Goal: Task Accomplishment & Management: Complete application form

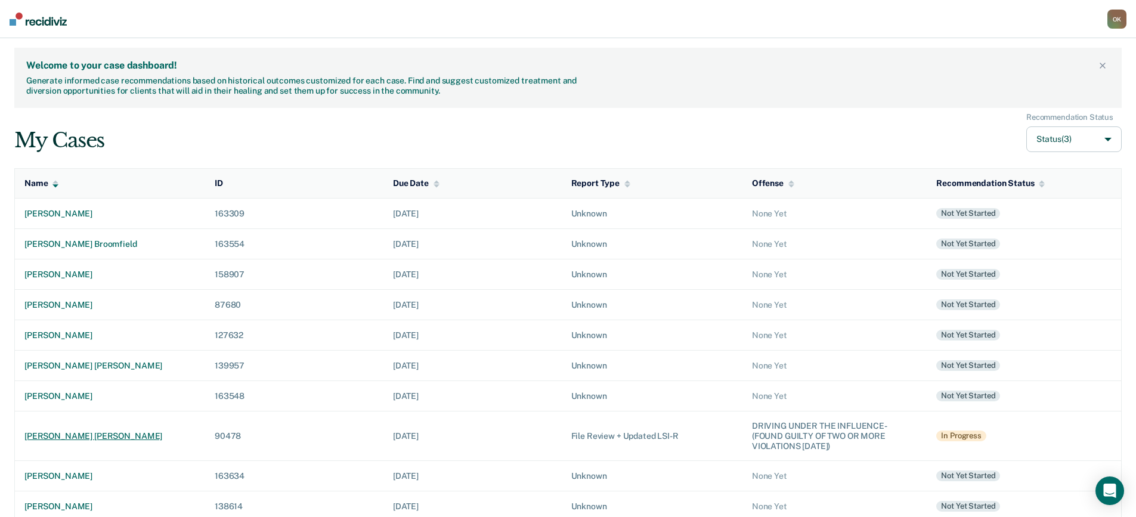
click at [85, 435] on div "[PERSON_NAME] [PERSON_NAME]" at bounding box center [109, 436] width 171 height 10
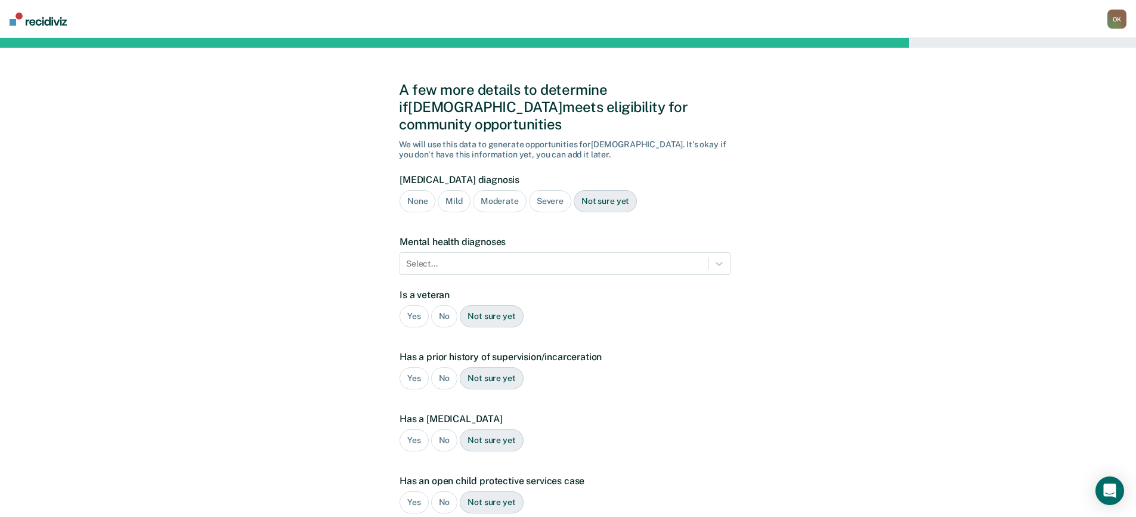
click at [494, 190] on div "Moderate" at bounding box center [500, 201] width 54 height 22
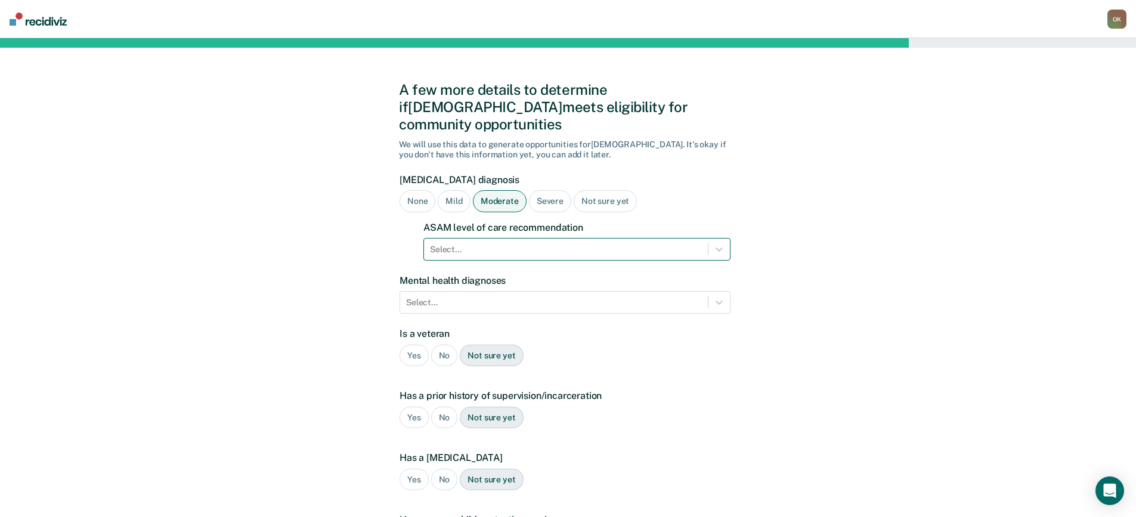
click at [526, 243] on div at bounding box center [566, 249] width 272 height 13
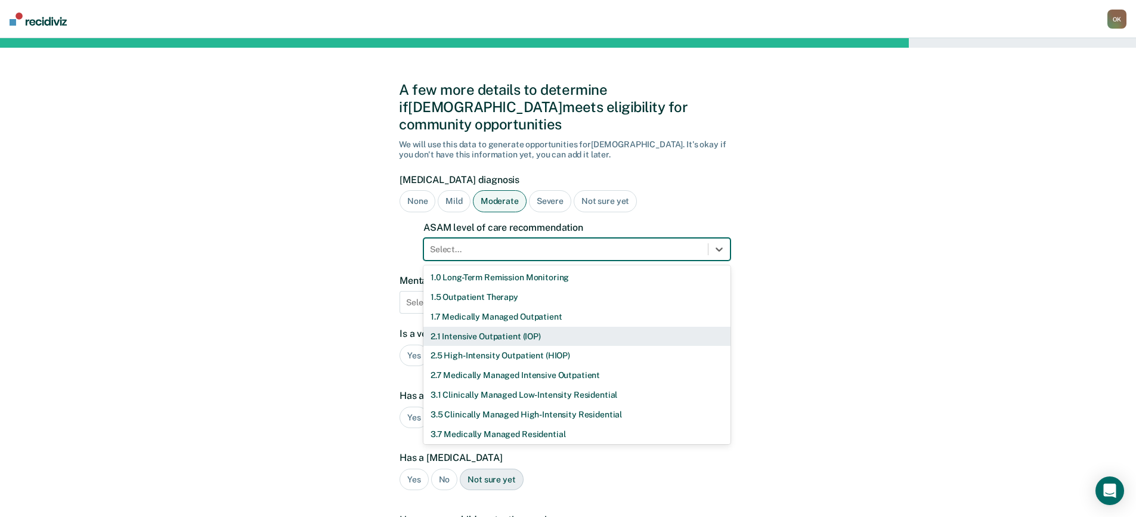
click at [494, 327] on div "2.1 Intensive Outpatient (IOP)" at bounding box center [576, 337] width 307 height 20
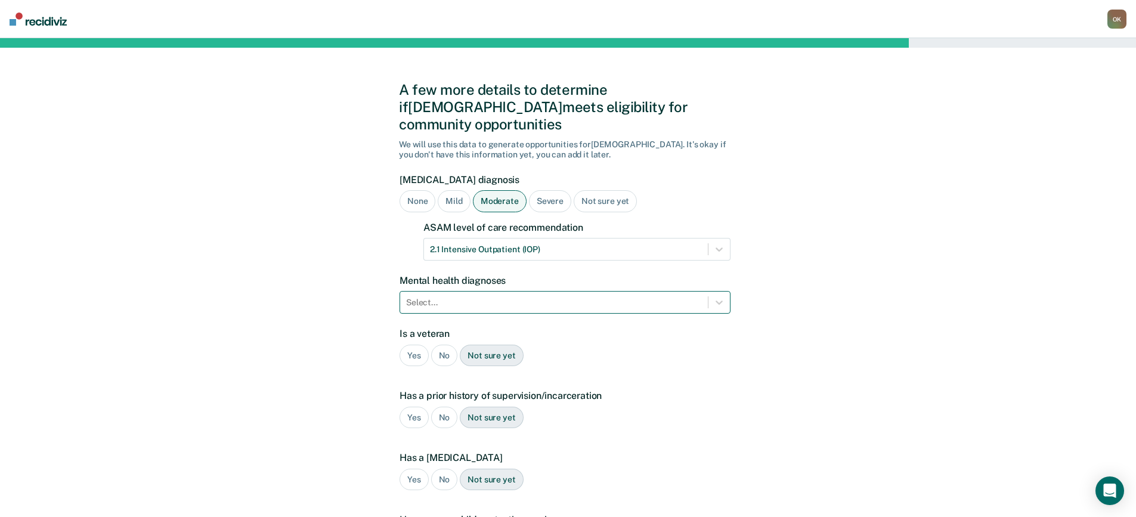
click at [493, 296] on div at bounding box center [554, 302] width 296 height 13
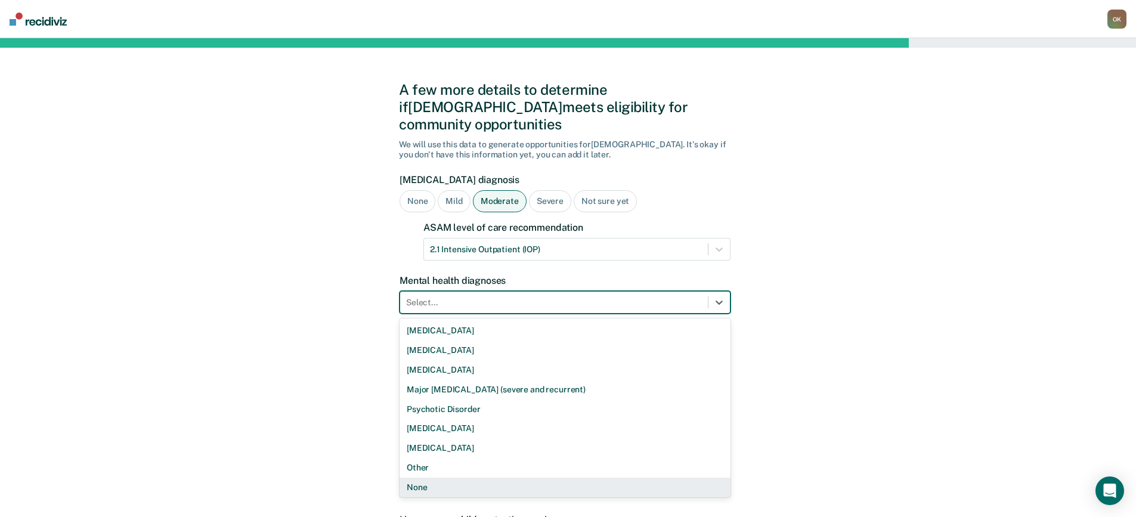
click at [442, 478] on div "None" at bounding box center [565, 488] width 331 height 20
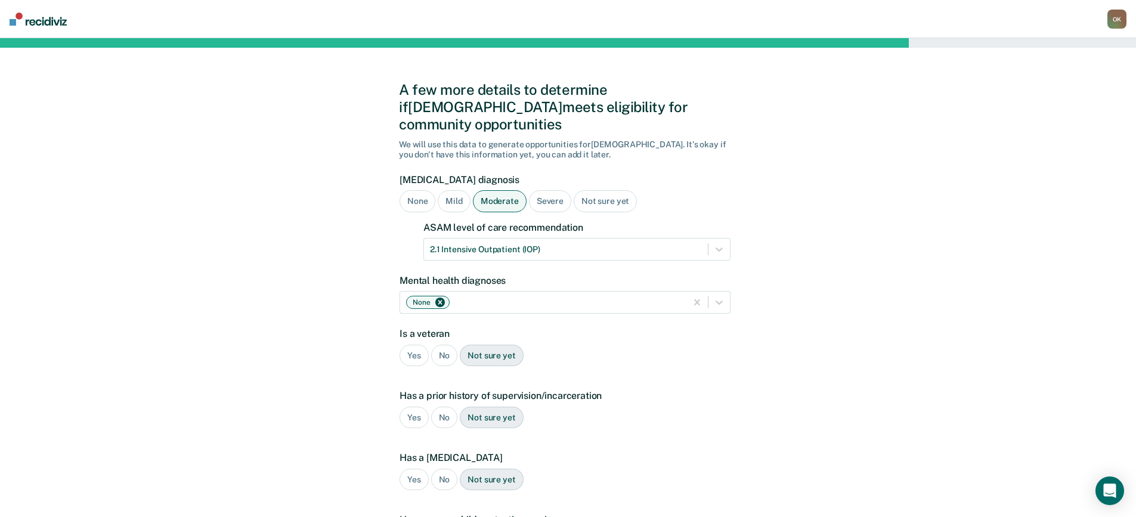
click at [443, 345] on div "No" at bounding box center [444, 356] width 27 height 22
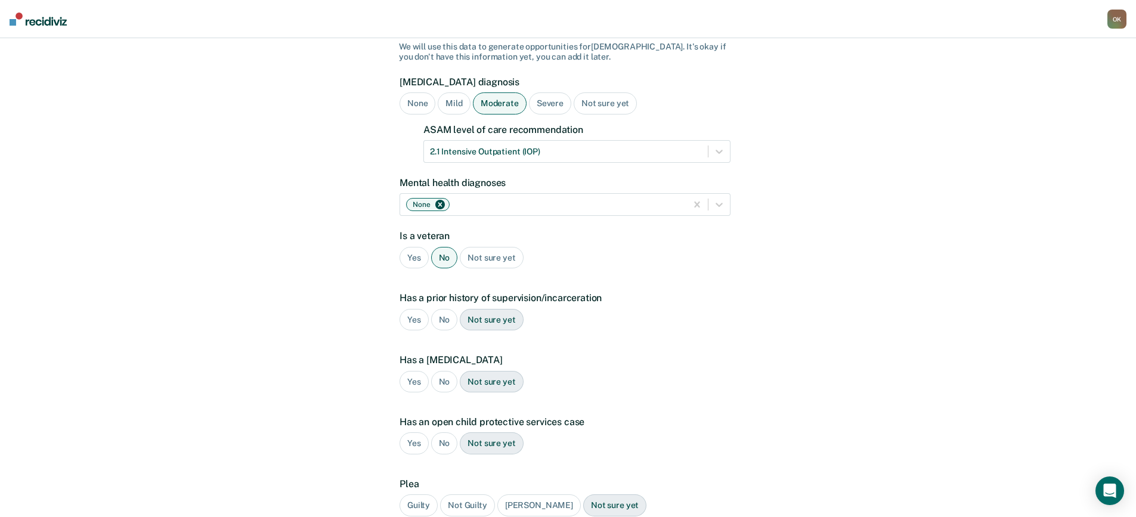
scroll to position [119, 0]
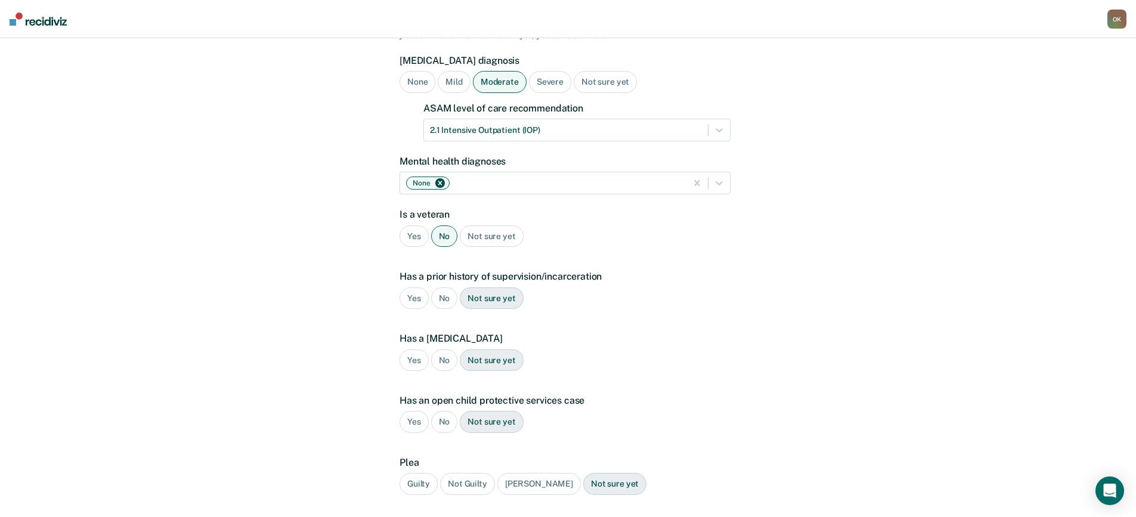
click at [412, 287] on div "Yes" at bounding box center [414, 298] width 29 height 22
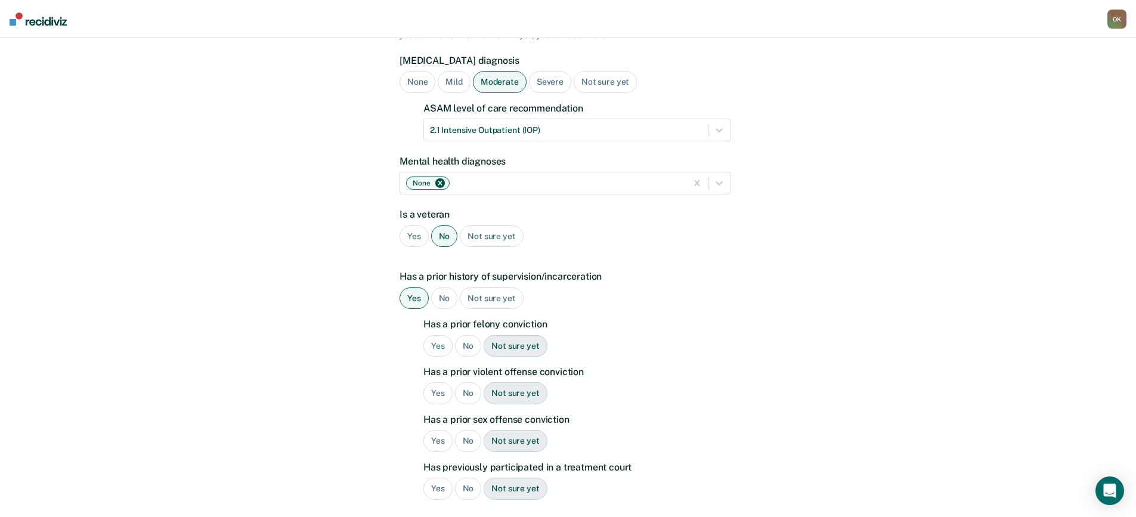
click at [435, 335] on div "Yes" at bounding box center [437, 346] width 29 height 22
click at [471, 382] on div "No" at bounding box center [468, 393] width 27 height 22
click at [468, 430] on div "No" at bounding box center [468, 441] width 27 height 22
click at [470, 478] on div "No" at bounding box center [468, 489] width 27 height 22
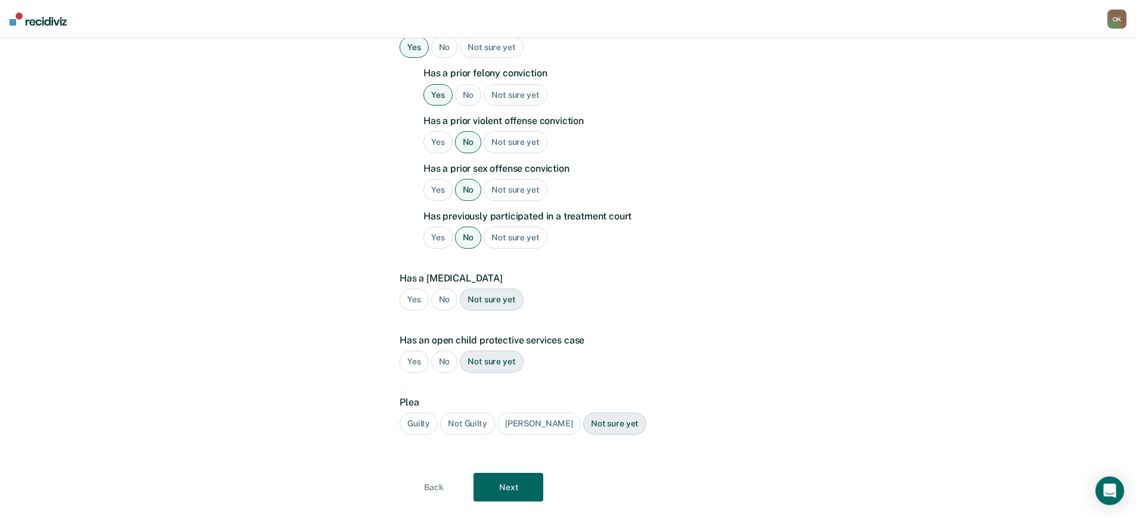
scroll to position [380, 0]
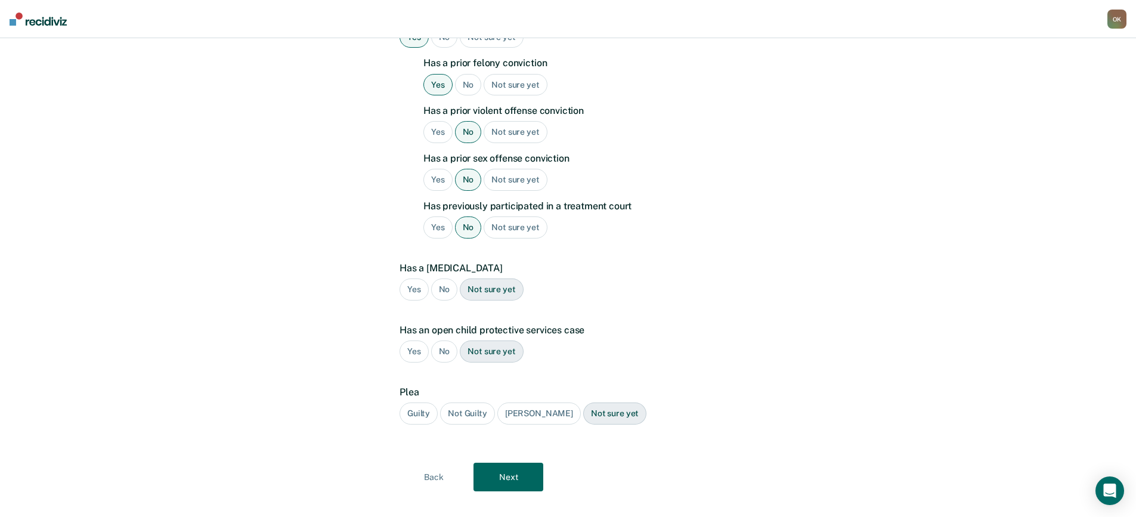
click at [443, 279] on div "No" at bounding box center [444, 290] width 27 height 22
click at [446, 341] on div "No" at bounding box center [444, 352] width 27 height 22
click at [420, 403] on div "Guilty" at bounding box center [419, 414] width 38 height 22
click at [497, 463] on button "Next" at bounding box center [509, 477] width 70 height 29
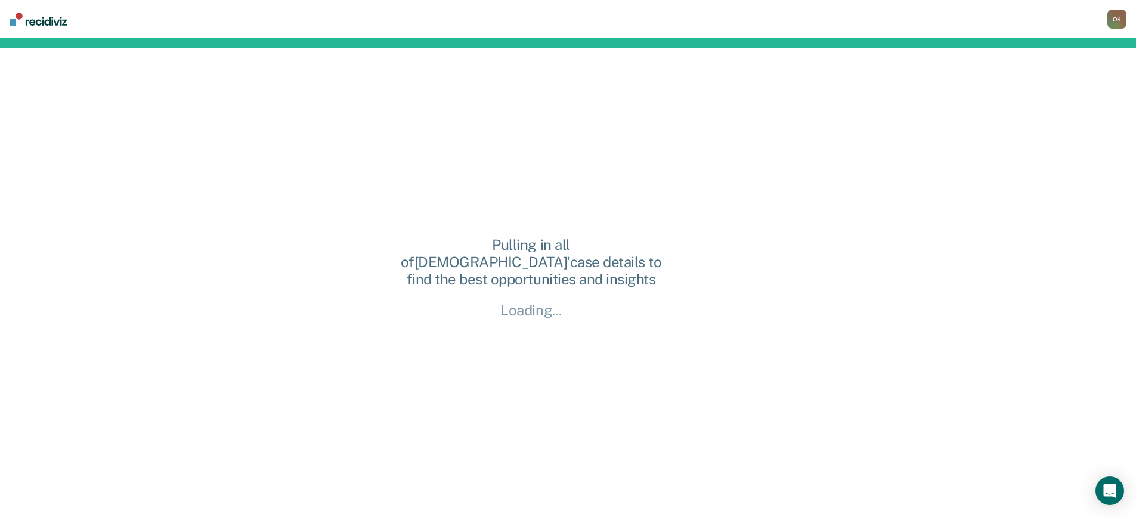
scroll to position [0, 0]
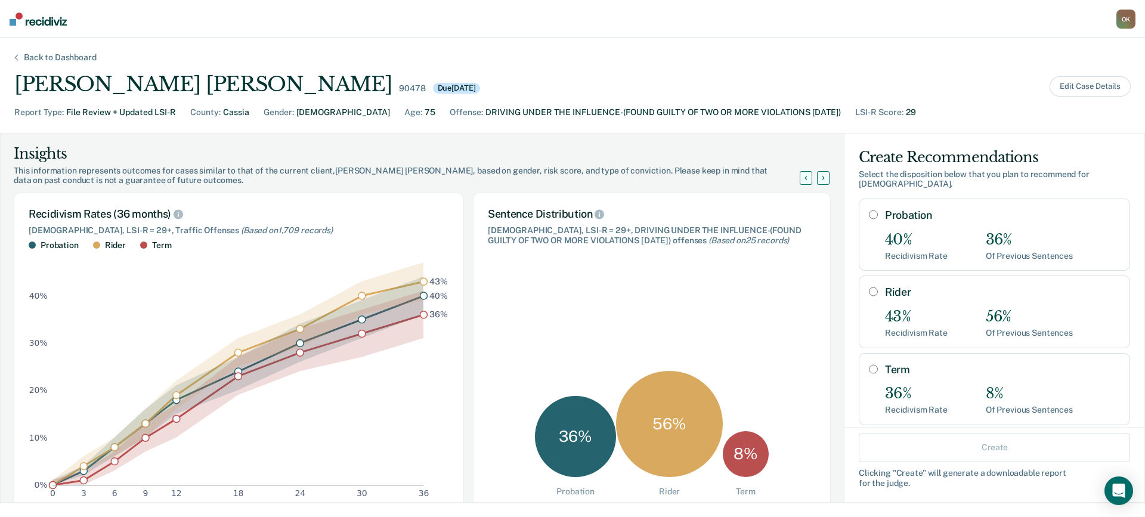
click at [869, 210] on input "Probation" at bounding box center [873, 215] width 9 height 10
radio input "true"
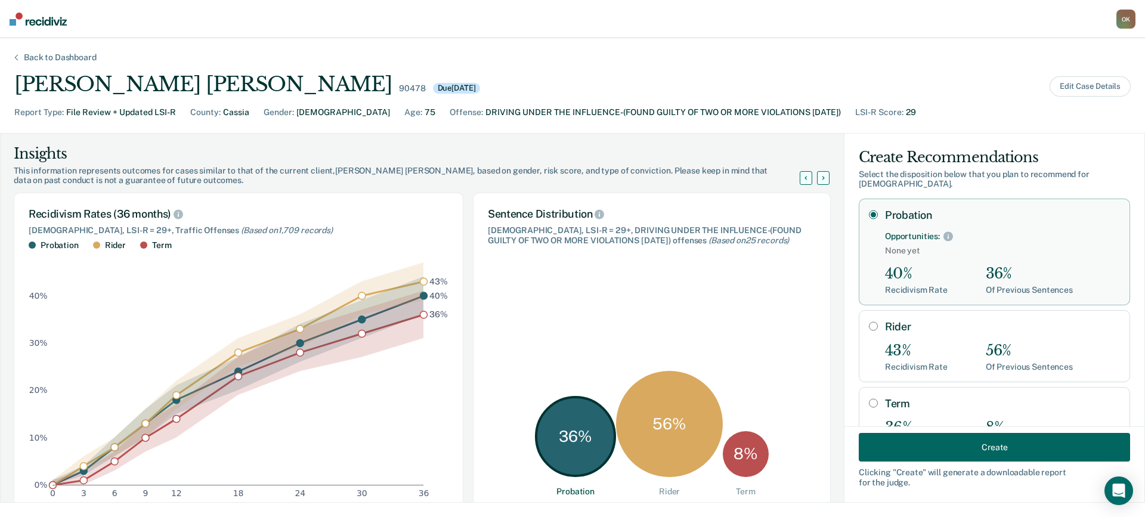
click at [941, 445] on button "Create" at bounding box center [994, 447] width 271 height 29
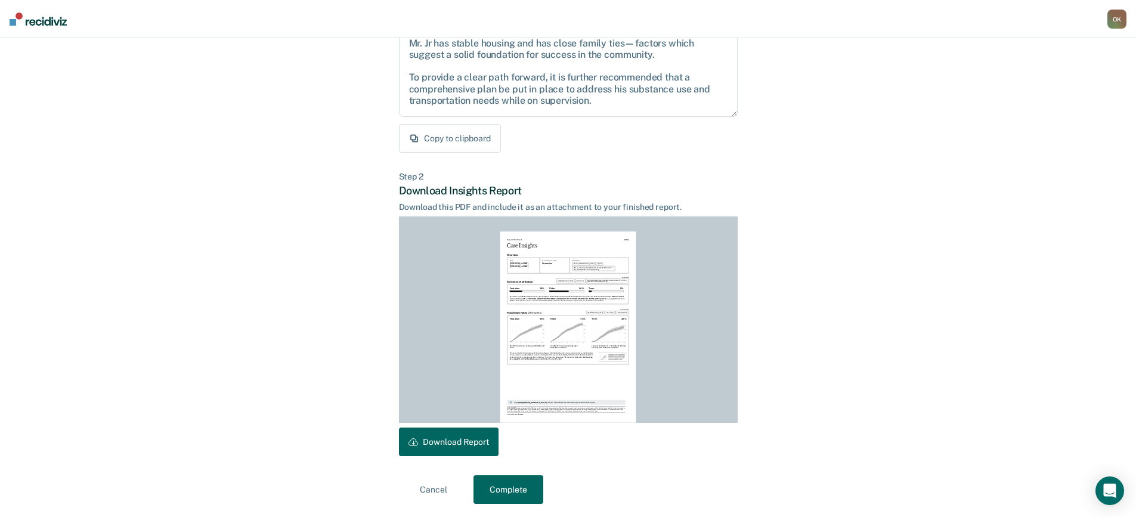
scroll to position [163, 0]
click at [468, 439] on button "Download Report" at bounding box center [449, 440] width 100 height 29
click at [509, 487] on button "Complete" at bounding box center [509, 488] width 70 height 29
